Goal: Information Seeking & Learning: Learn about a topic

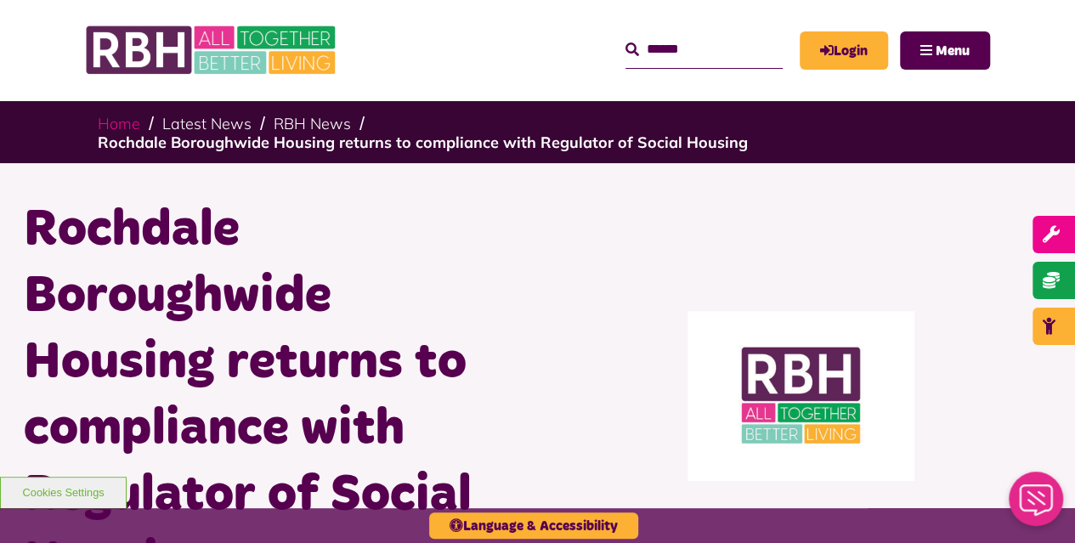
click at [114, 123] on link "Home" at bounding box center [119, 124] width 42 height 20
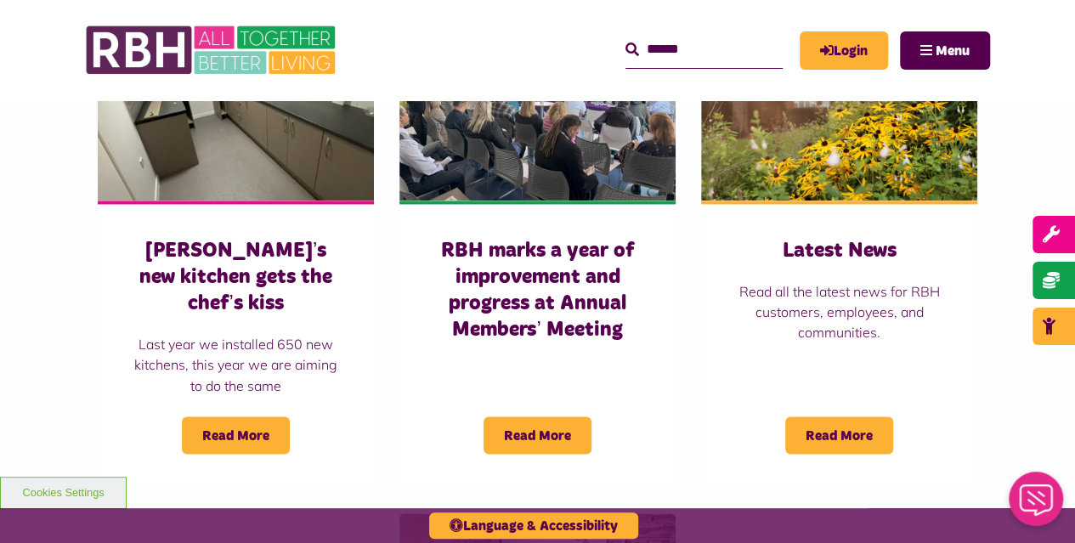
scroll to position [1360, 0]
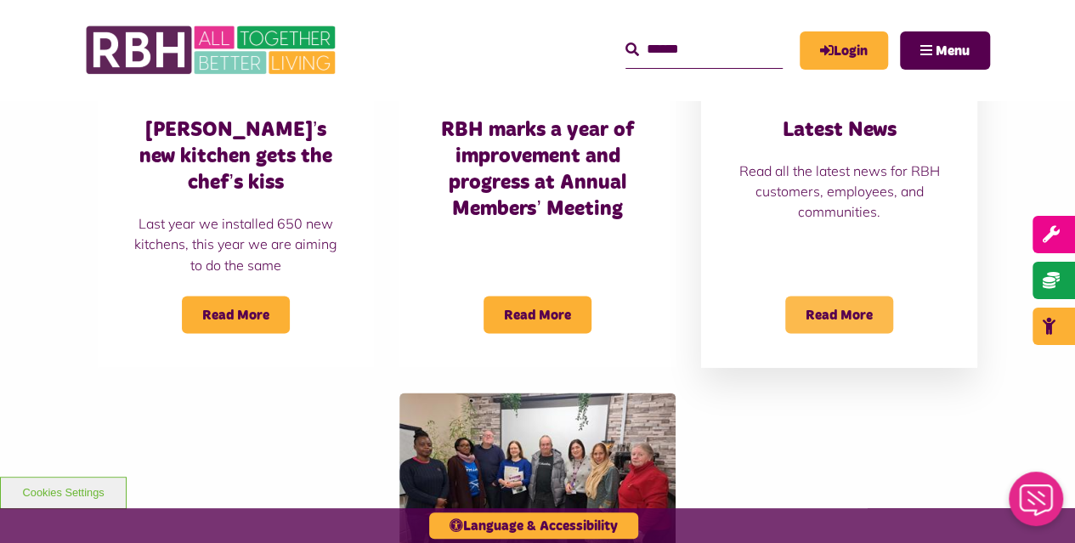
click at [852, 296] on span "Read More" at bounding box center [839, 314] width 108 height 37
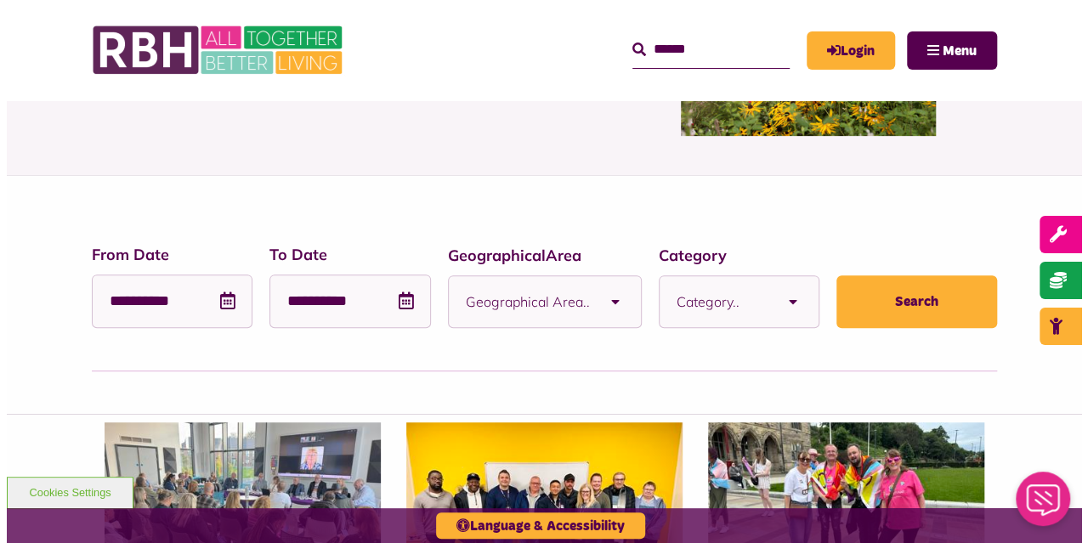
scroll to position [552, 0]
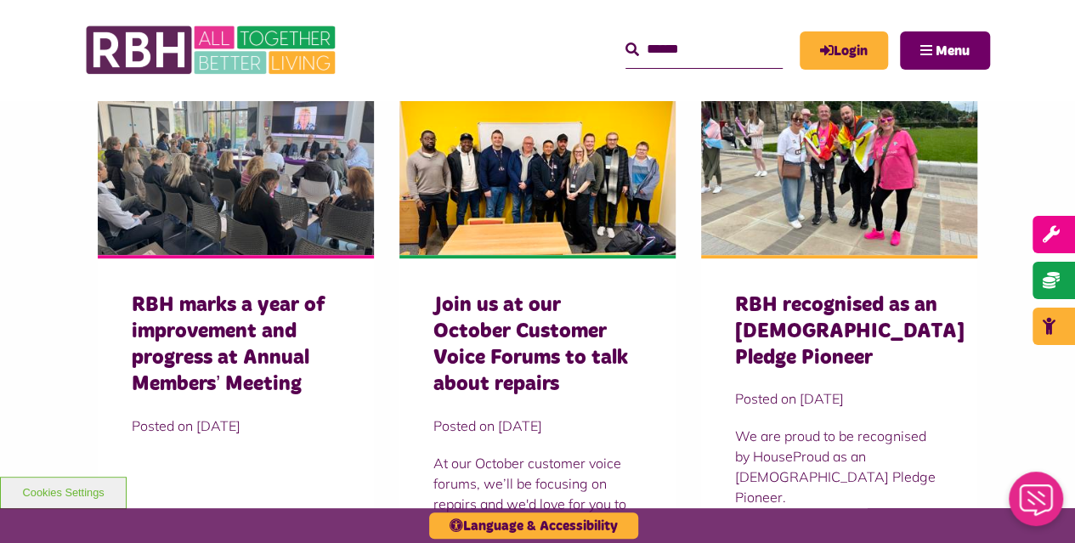
click at [939, 33] on button "Menu" at bounding box center [945, 50] width 90 height 38
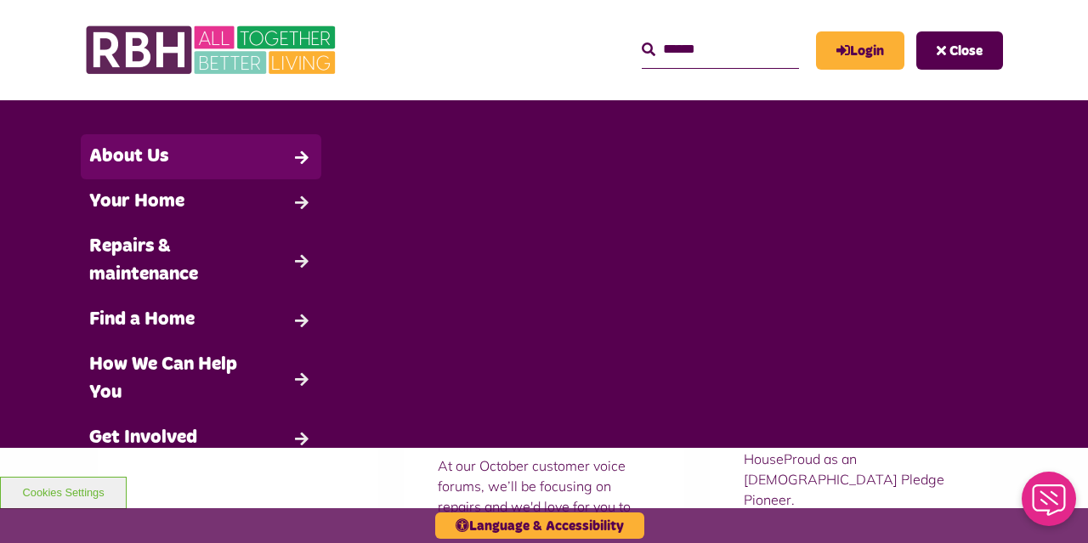
click at [160, 155] on link "About Us" at bounding box center [201, 156] width 240 height 45
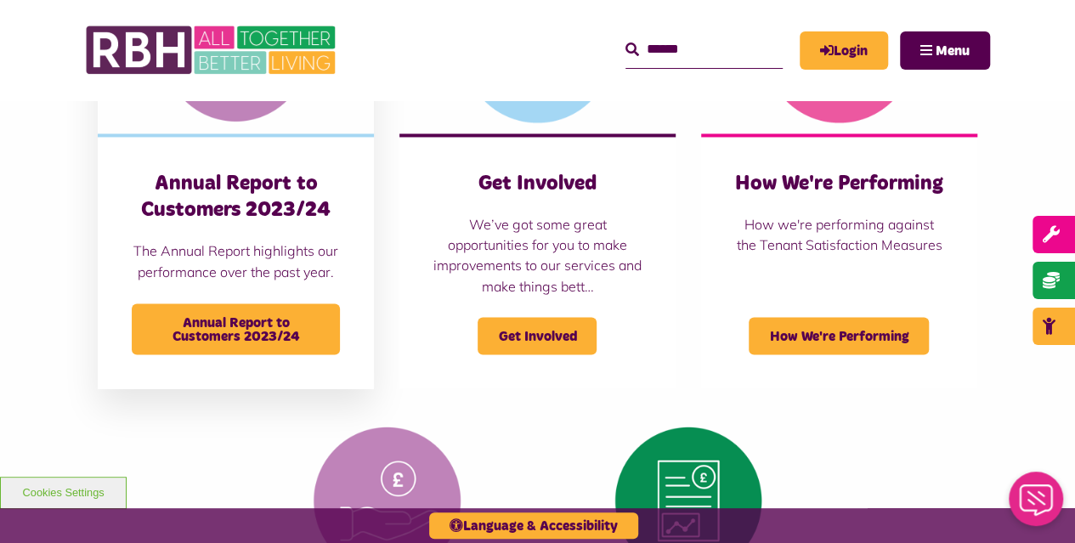
scroll to position [1636, 0]
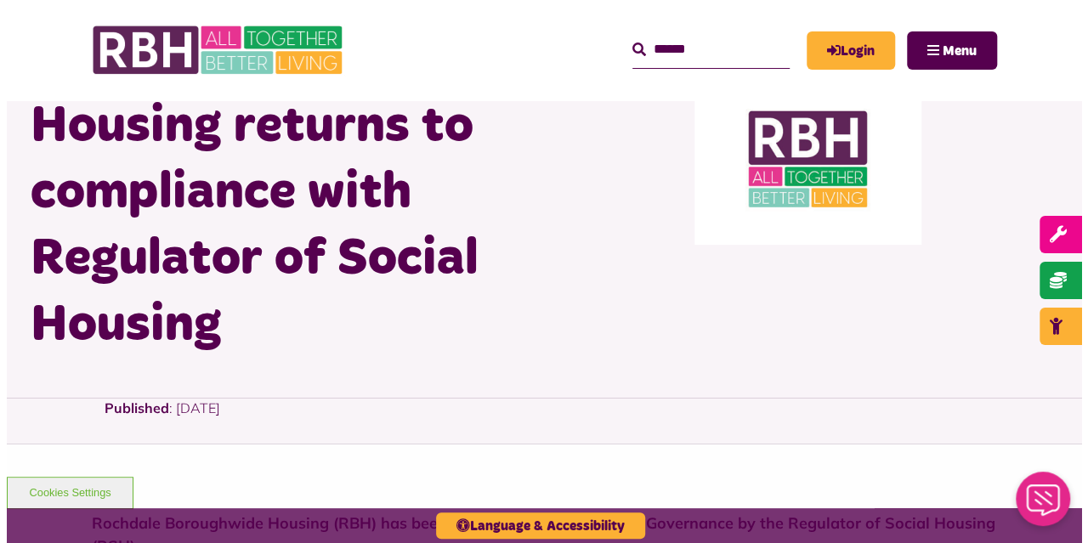
scroll to position [191, 0]
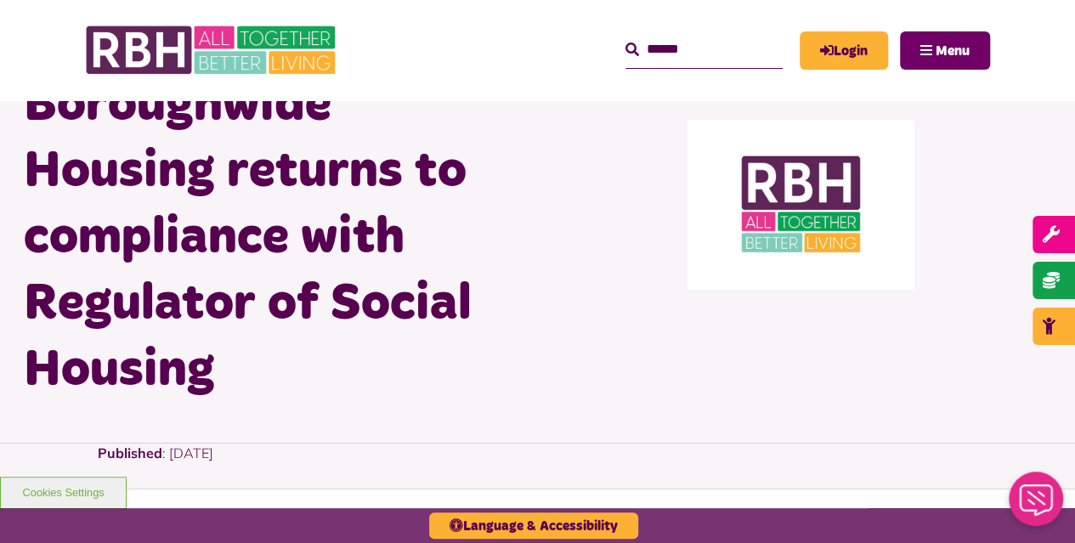
click at [970, 48] on button "Menu" at bounding box center [945, 50] width 90 height 38
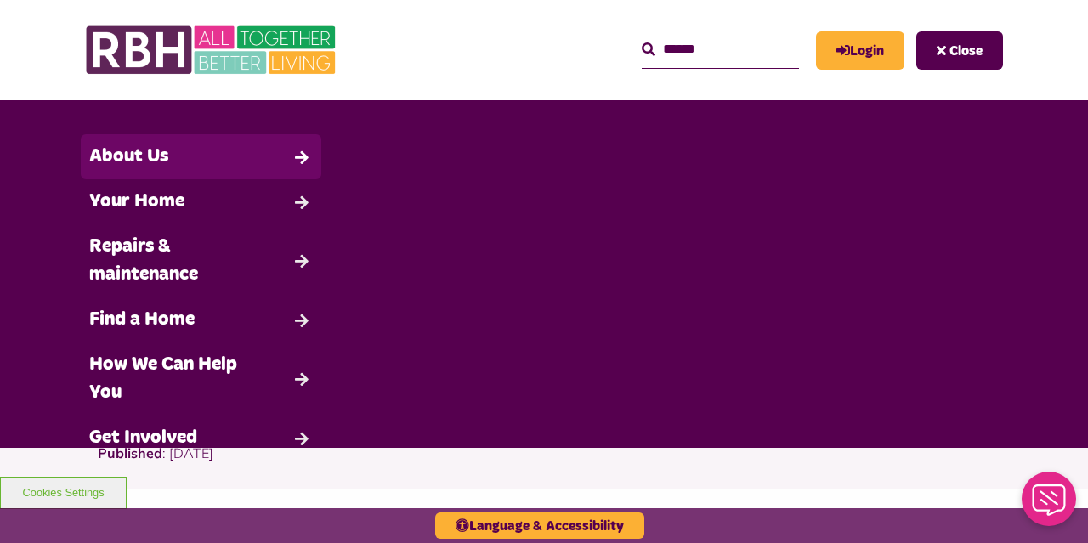
click at [177, 171] on link "About Us" at bounding box center [201, 156] width 240 height 45
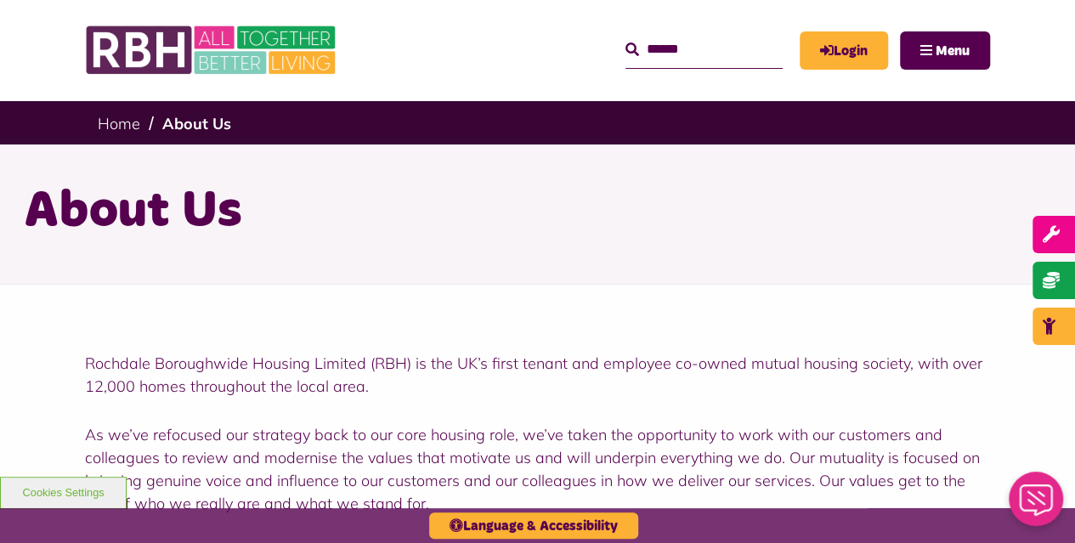
click at [941, 30] on div "MyRBH About Us Contact Us Search Menu" at bounding box center [674, 50] width 634 height 66
click at [941, 38] on button "Menu" at bounding box center [945, 50] width 90 height 38
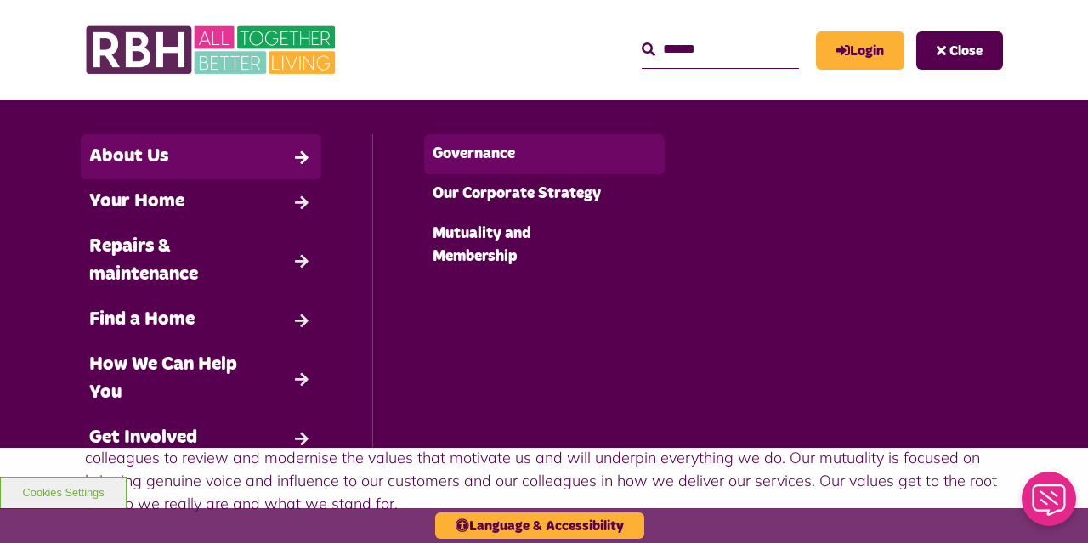
click at [502, 157] on link "Governance" at bounding box center [544, 154] width 240 height 40
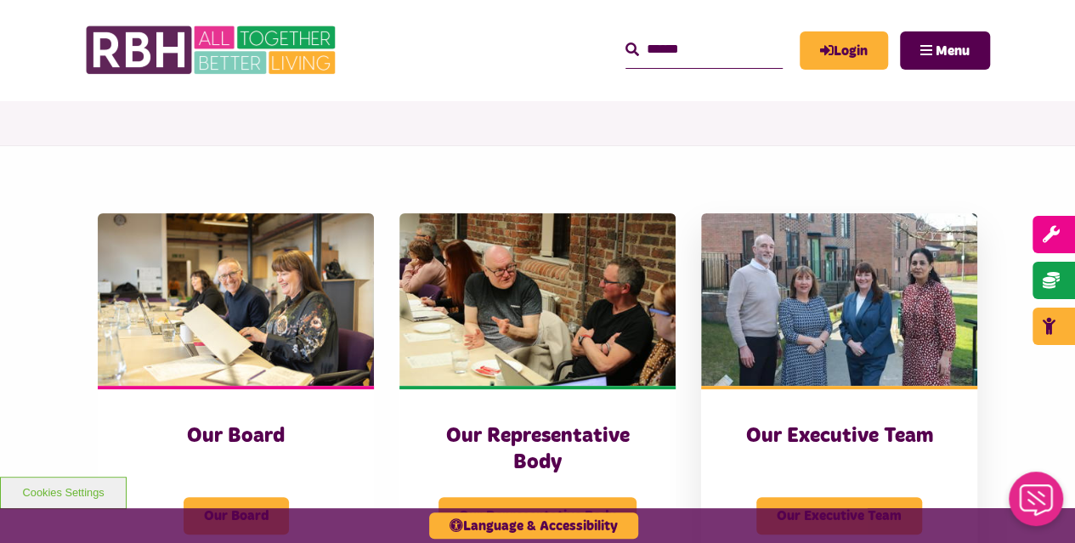
scroll to position [276, 0]
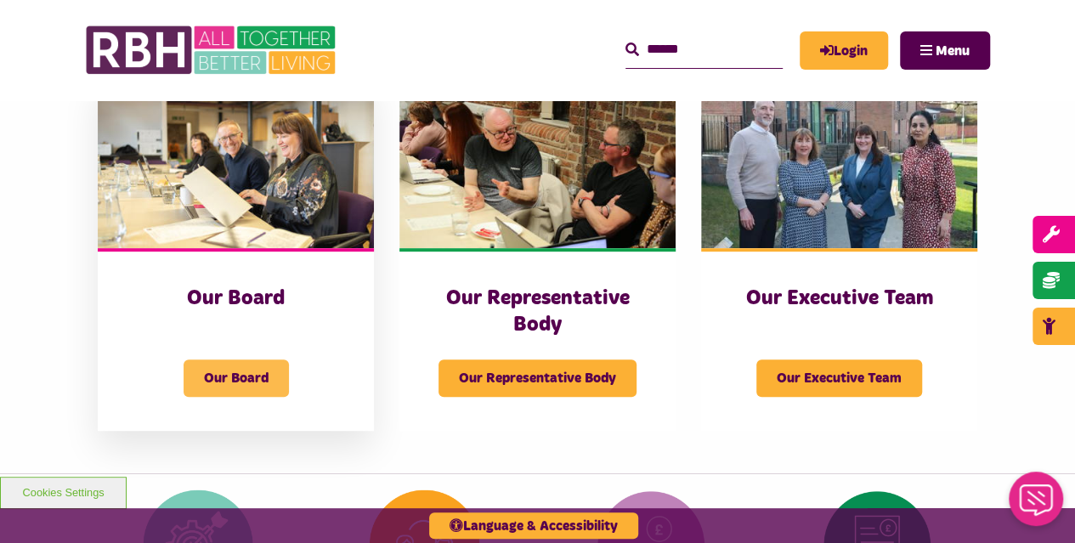
click at [246, 366] on span "Our Board" at bounding box center [236, 377] width 105 height 37
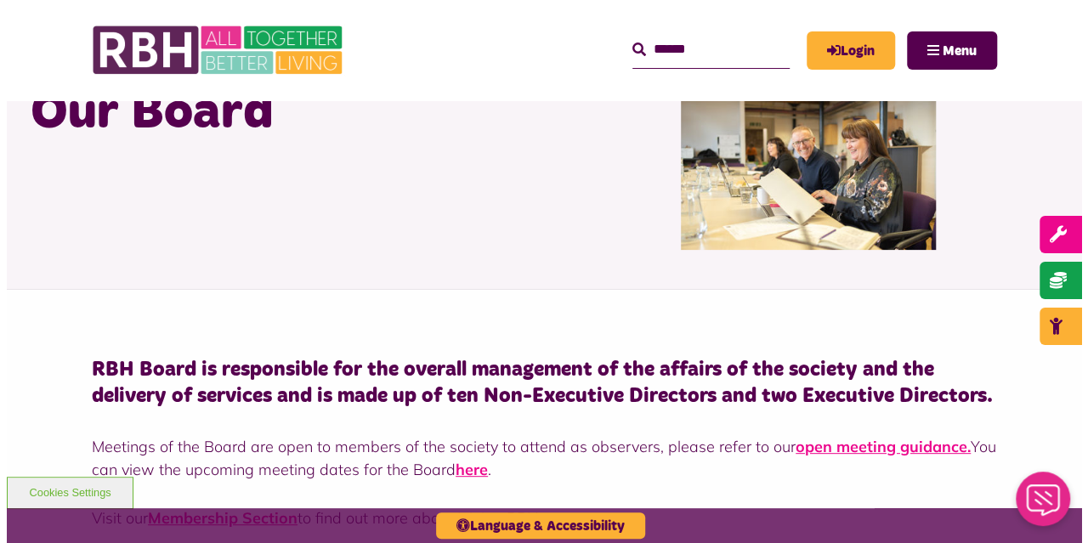
scroll to position [85, 0]
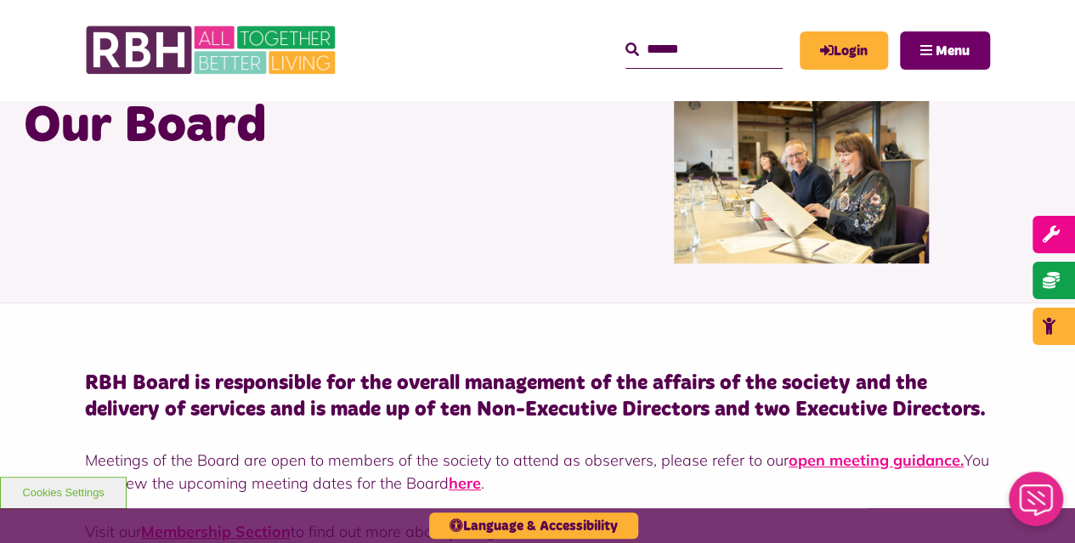
click at [930, 45] on button "Menu" at bounding box center [945, 50] width 90 height 38
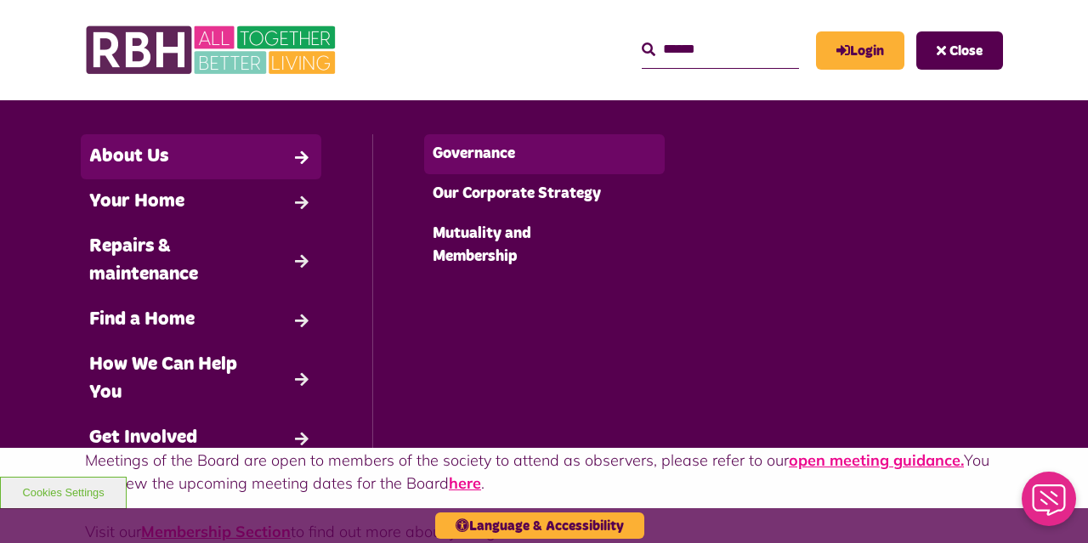
click at [471, 164] on link "Governance" at bounding box center [544, 154] width 240 height 40
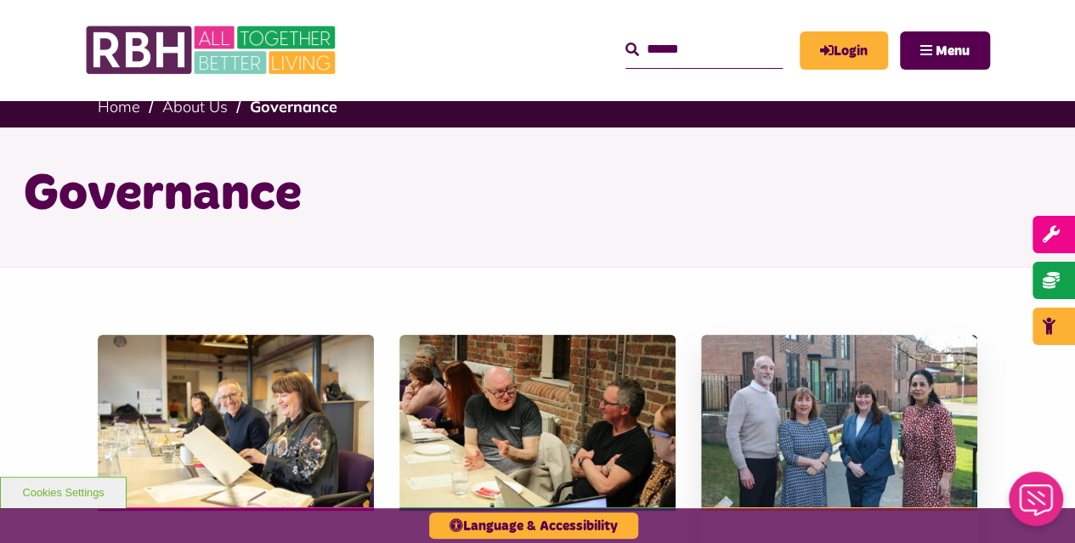
scroll to position [191, 0]
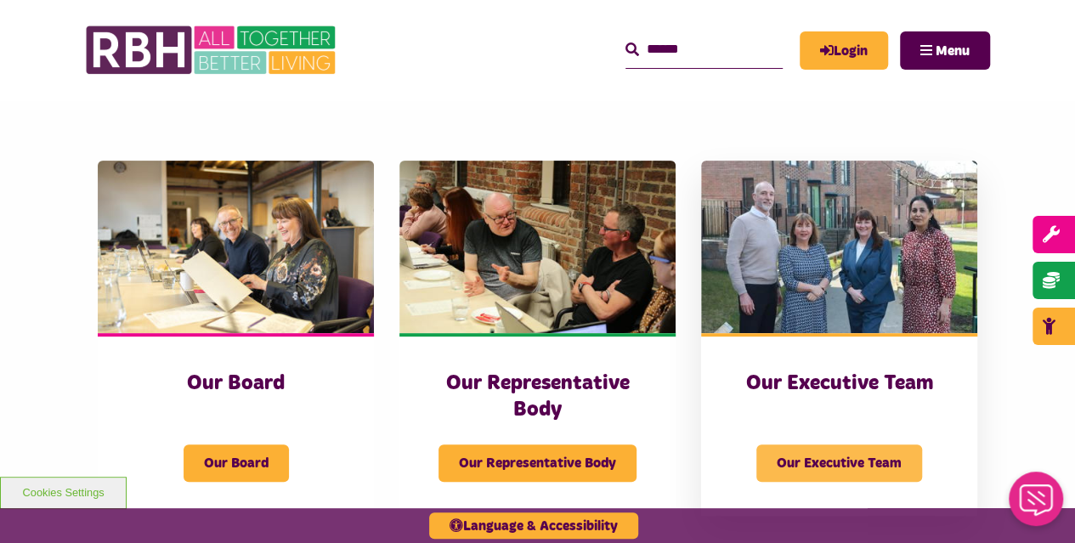
click at [867, 456] on span "Our Executive Team" at bounding box center [839, 462] width 166 height 37
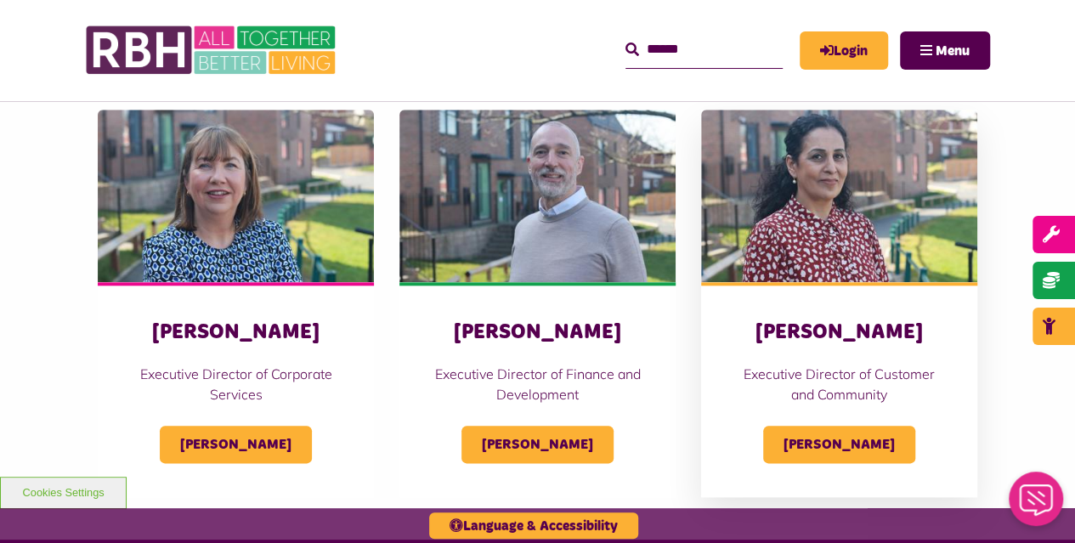
scroll to position [765, 0]
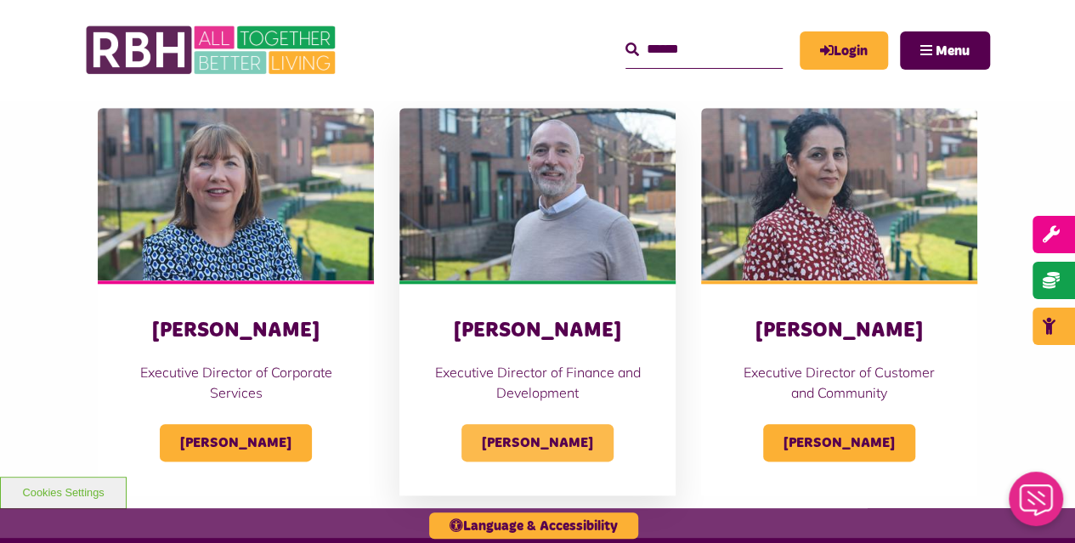
click at [570, 436] on span "[PERSON_NAME]" at bounding box center [537, 442] width 152 height 37
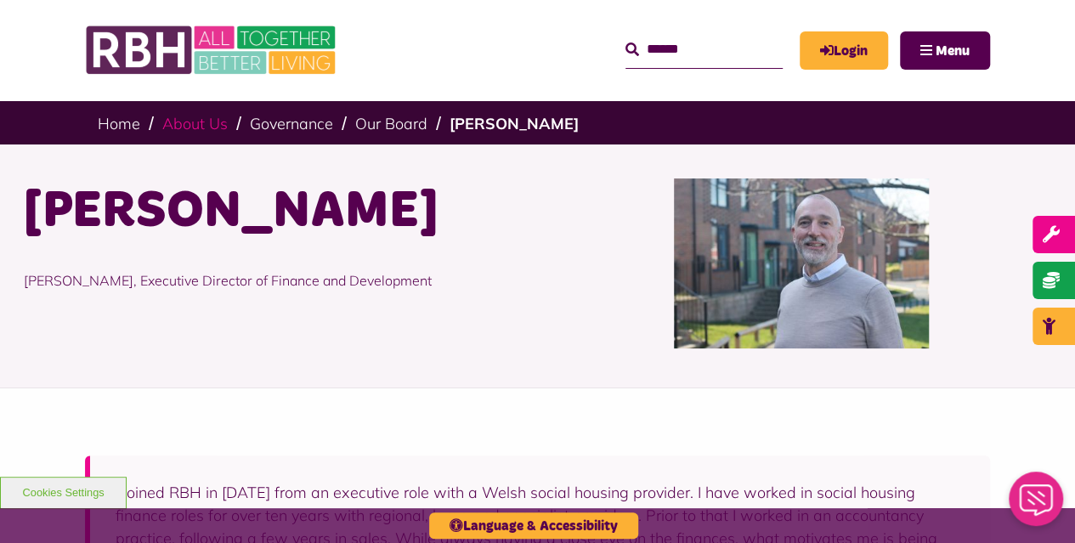
click at [201, 121] on link "About Us" at bounding box center [194, 124] width 65 height 20
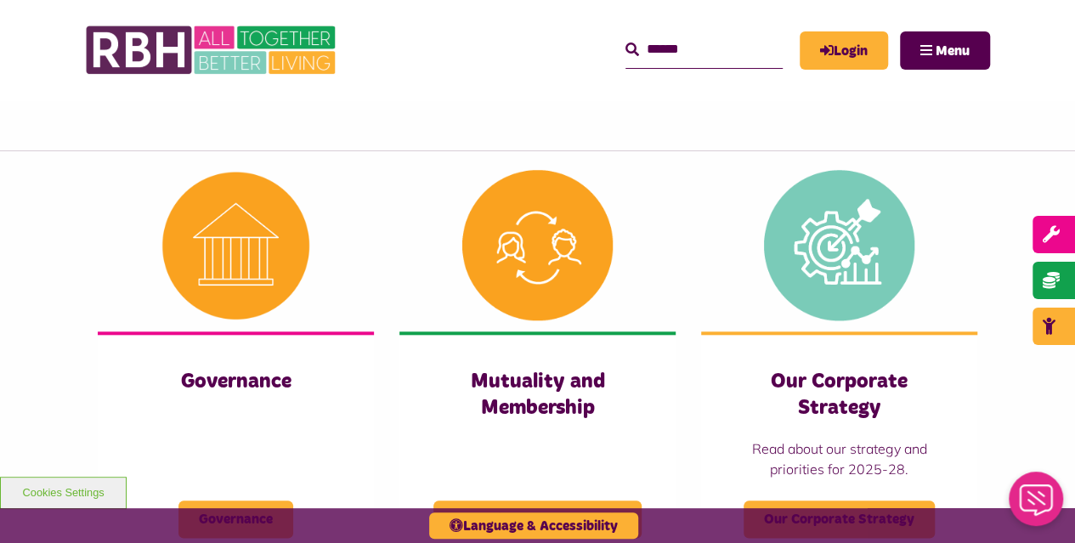
scroll to position [1211, 0]
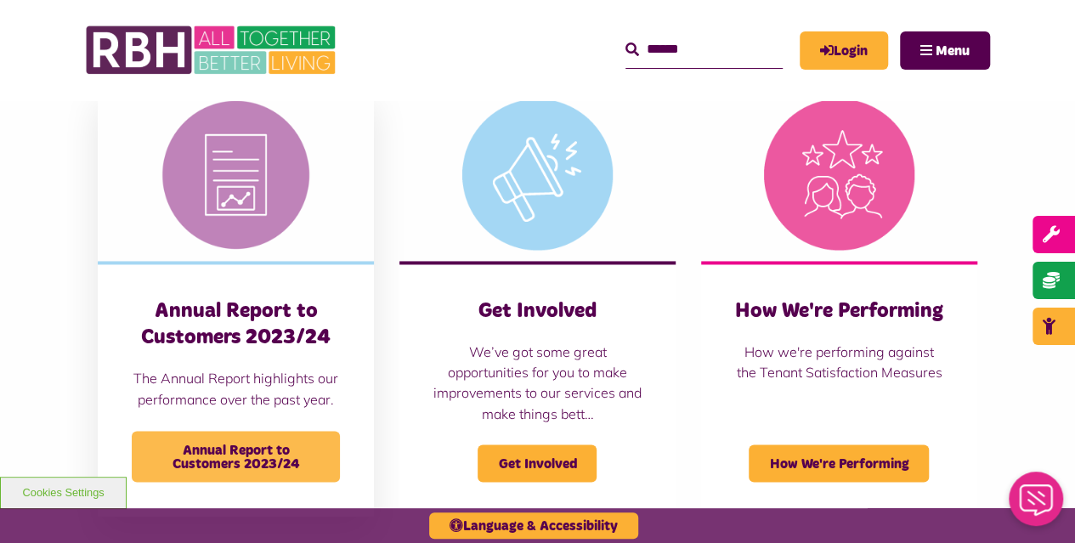
click at [236, 443] on span "Annual Report to Customers 2023/24" at bounding box center [236, 456] width 208 height 51
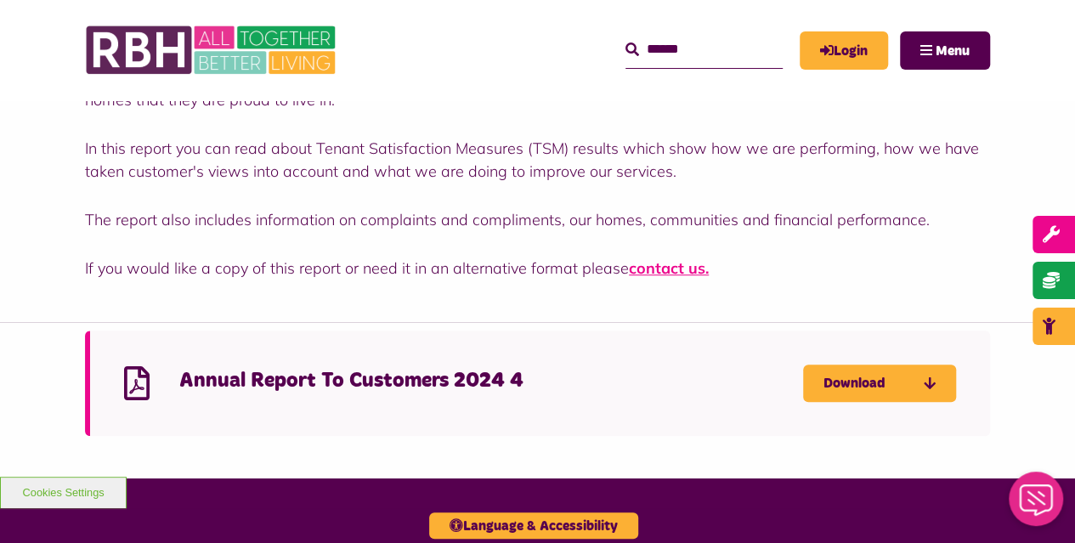
scroll to position [425, 0]
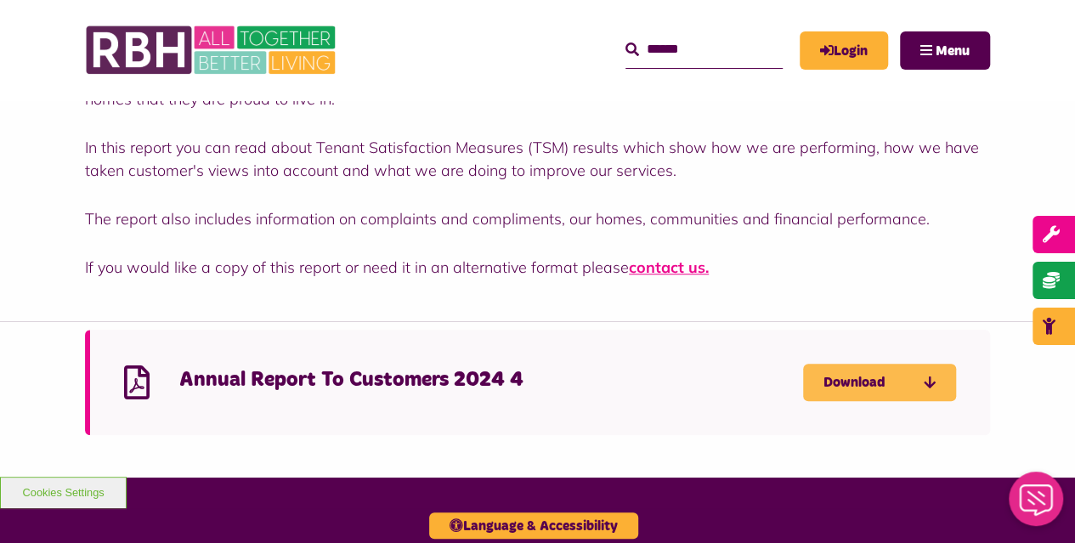
click at [846, 371] on link "Download" at bounding box center [879, 382] width 153 height 37
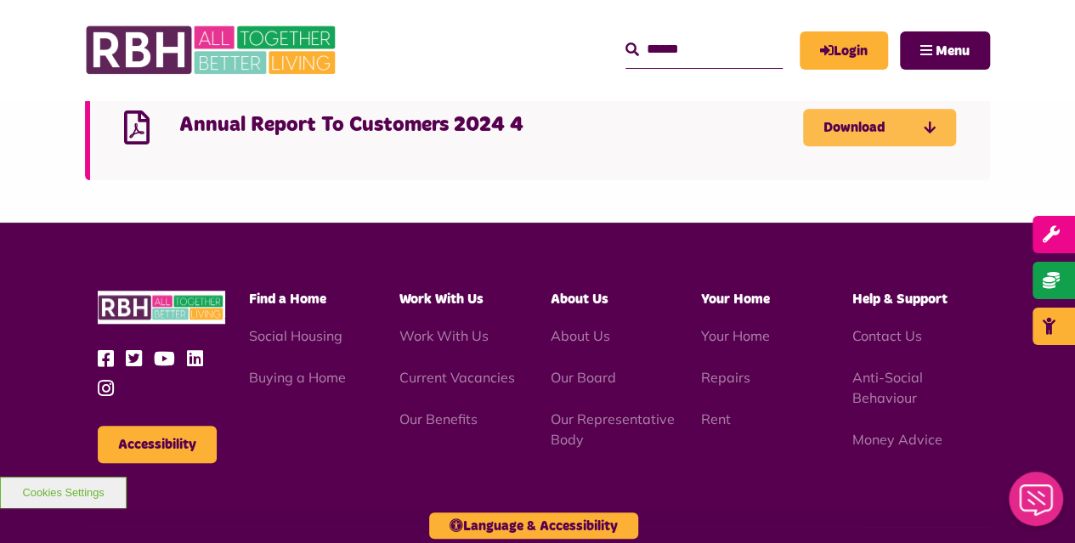
scroll to position [659, 0]
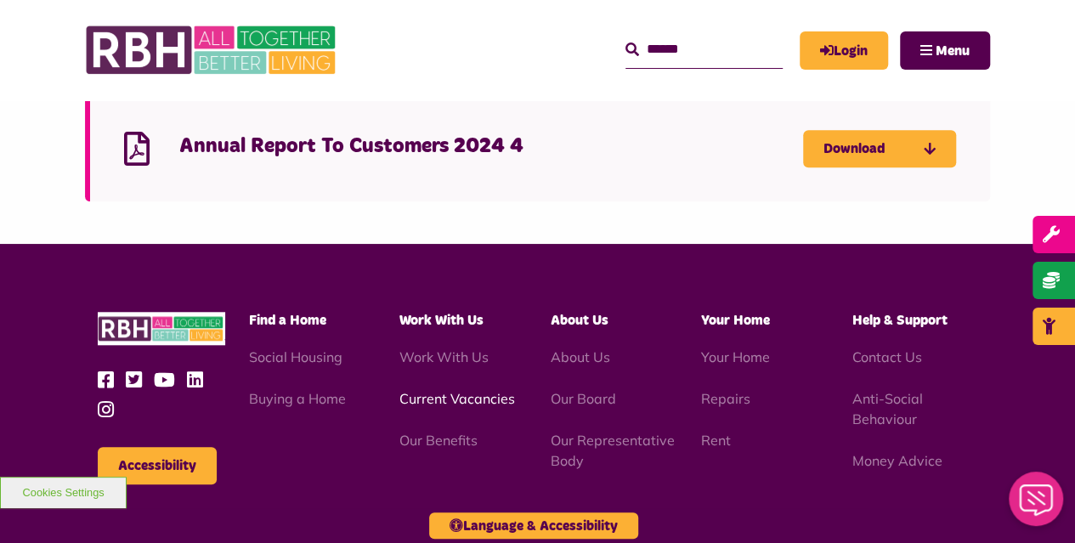
click at [456, 393] on link "Current Vacancies" at bounding box center [457, 398] width 116 height 17
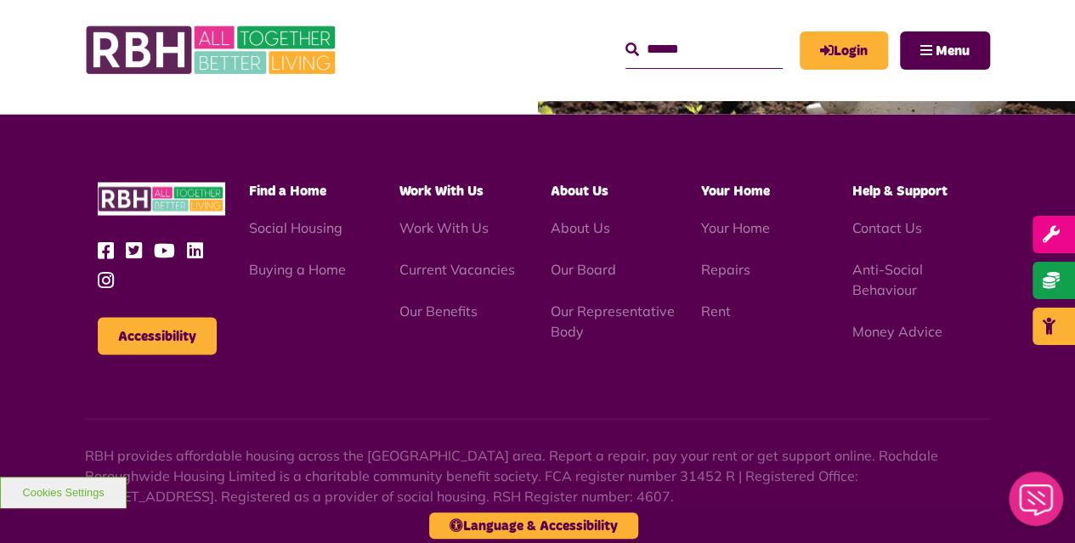
scroll to position [1593, 0]
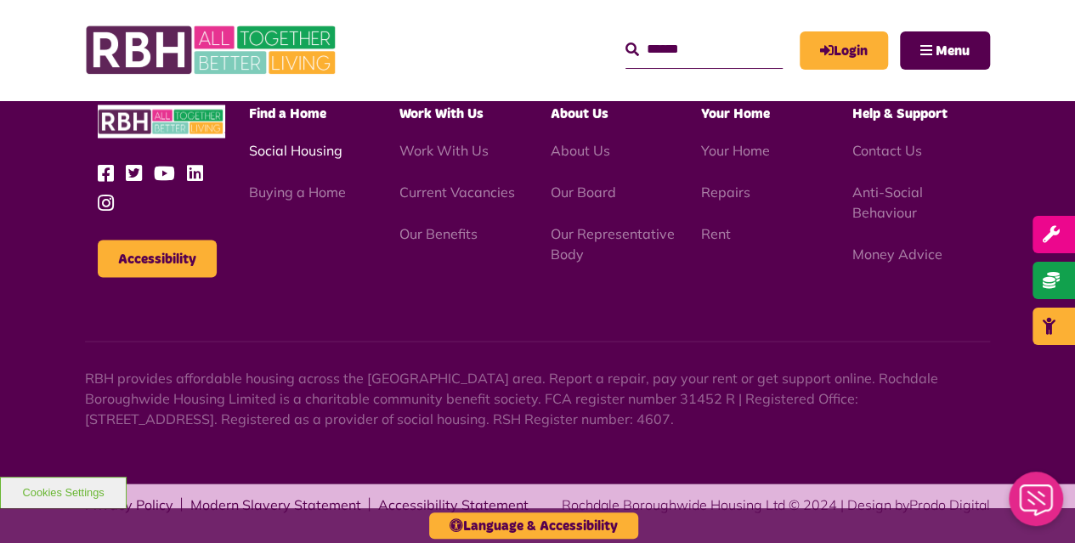
click at [306, 147] on link "Social Housing" at bounding box center [295, 149] width 93 height 17
